Goal: Transaction & Acquisition: Book appointment/travel/reservation

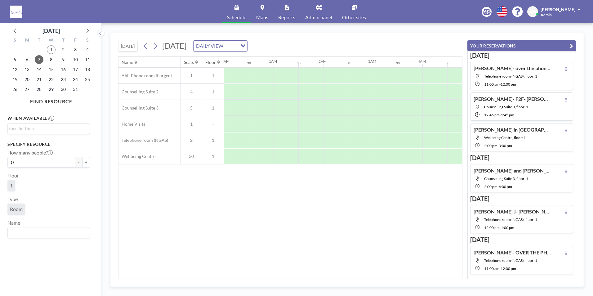
scroll to position [0, 605]
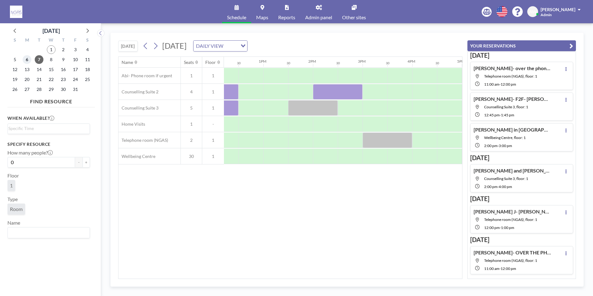
click at [27, 58] on span "6" at bounding box center [27, 59] width 9 height 9
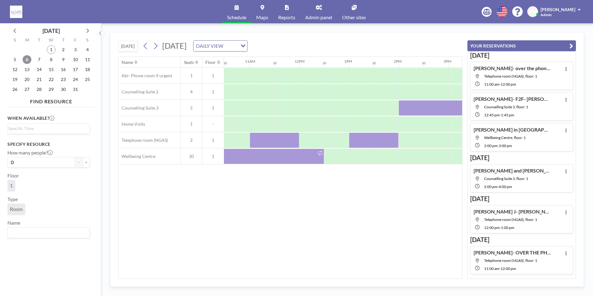
scroll to position [0, 484]
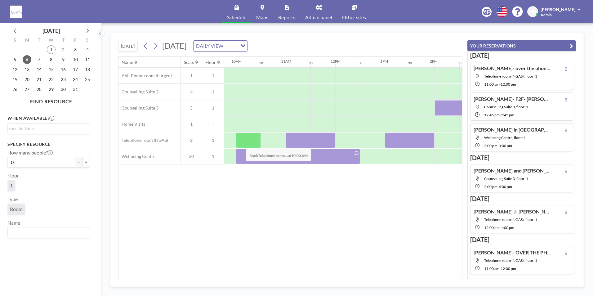
click at [241, 144] on div at bounding box center [248, 139] width 25 height 15
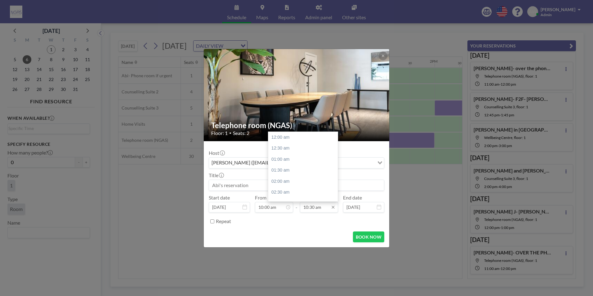
scroll to position [232, 0]
click at [292, 150] on div "11:00 am" at bounding box center [304, 148] width 73 height 11
type input "11:00 am"
click at [276, 184] on input at bounding box center [296, 185] width 175 height 11
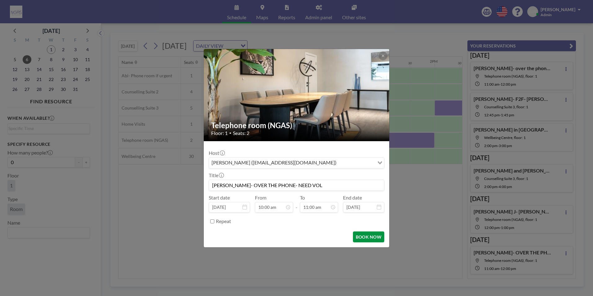
type input "[PERSON_NAME]- OVER THE PHONE- NEED VOL"
click at [365, 236] on button "BOOK NOW" at bounding box center [368, 236] width 31 height 11
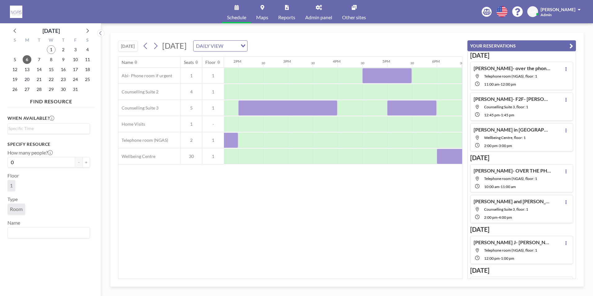
scroll to position [0, 697]
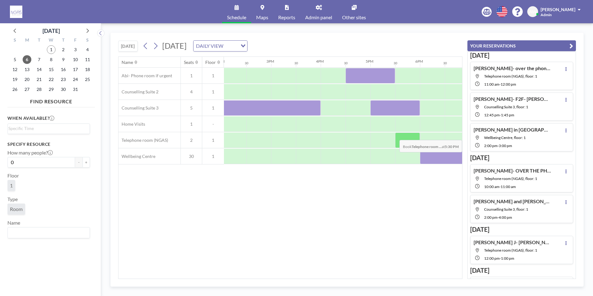
click at [407, 135] on div at bounding box center [407, 139] width 25 height 15
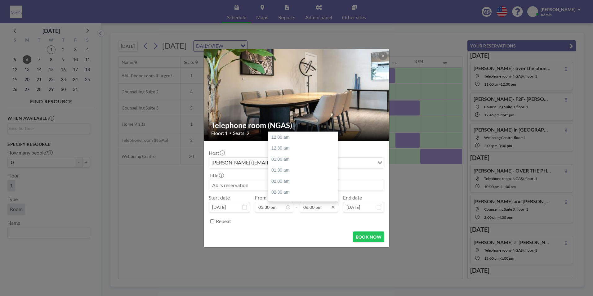
scroll to position [397, 0]
click at [285, 151] on div "06:30 pm" at bounding box center [304, 148] width 73 height 11
type input "06:30 pm"
click at [259, 189] on input at bounding box center [296, 185] width 175 height 11
click at [266, 180] on input at bounding box center [296, 185] width 175 height 11
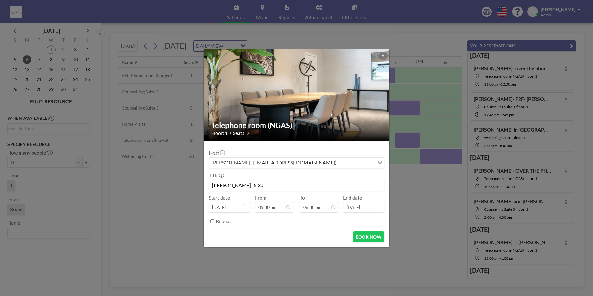
click at [256, 191] on div "Host [PERSON_NAME] ([EMAIL_ADDRESS][DOMAIN_NAME]) Loading... Title [PERSON_NAME…" at bounding box center [296, 186] width 175 height 80
click at [250, 186] on input "[PERSON_NAME]- 5:30" at bounding box center [296, 185] width 175 height 11
click at [260, 187] on input "[PERSON_NAME]- 5:30- [PERSON_NAME]" at bounding box center [296, 185] width 175 height 11
type input "[PERSON_NAME]- 5:30- Jo- over the phone"
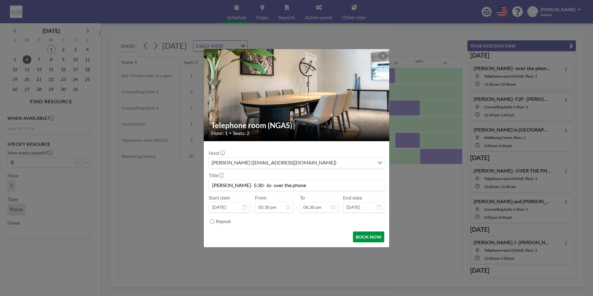
click at [368, 236] on button "BOOK NOW" at bounding box center [368, 236] width 31 height 11
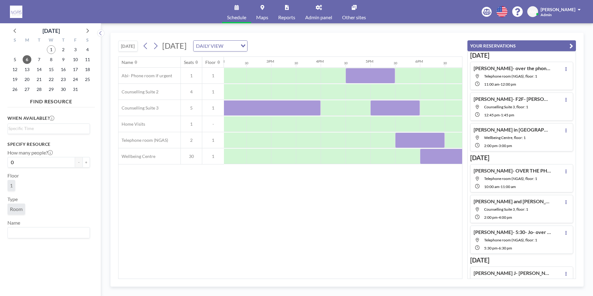
click at [291, 196] on div "Name Seats Floor 12AM 30 1AM 30 2AM 30 3AM 30 4AM 30 5AM 30 6AM 30 7AM 30 8AM 3…" at bounding box center [289, 168] width 343 height 222
